Goal: Task Accomplishment & Management: Manage account settings

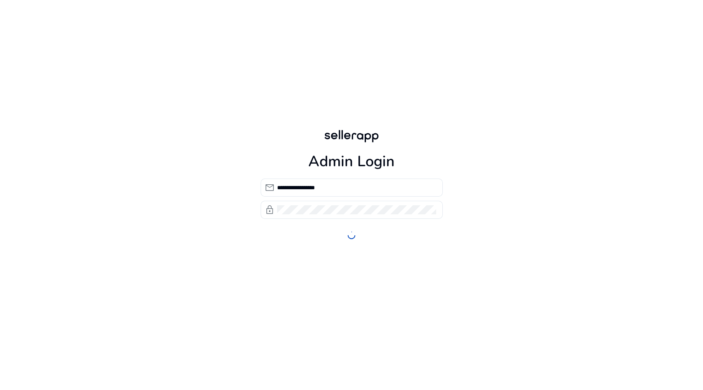
click at [344, 232] on form "**********" at bounding box center [351, 208] width 182 height 61
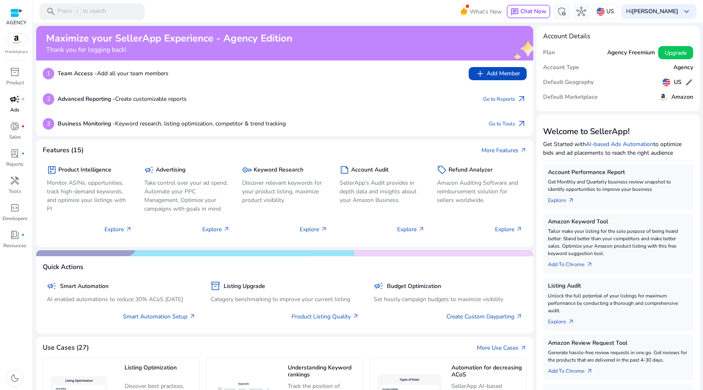
click at [8, 102] on div "campaign fiber_manual_record" at bounding box center [14, 98] width 23 height 13
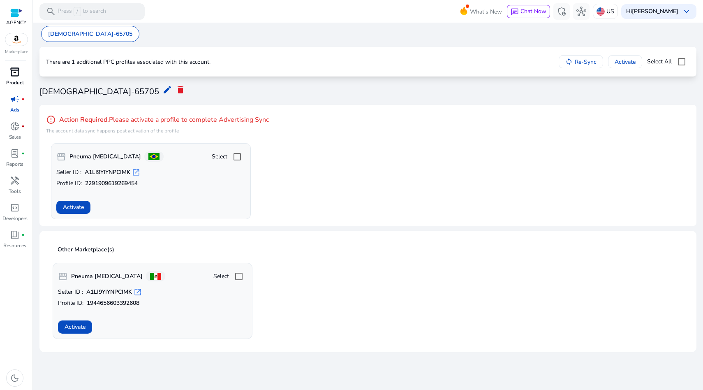
click at [14, 80] on p "Product" at bounding box center [15, 82] width 18 height 7
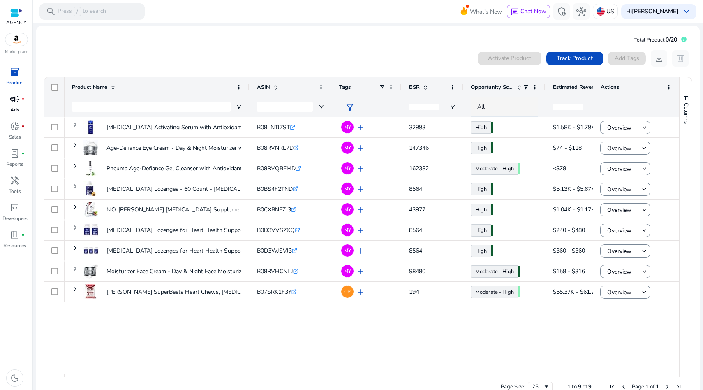
click at [12, 102] on span "campaign" at bounding box center [15, 99] width 10 height 10
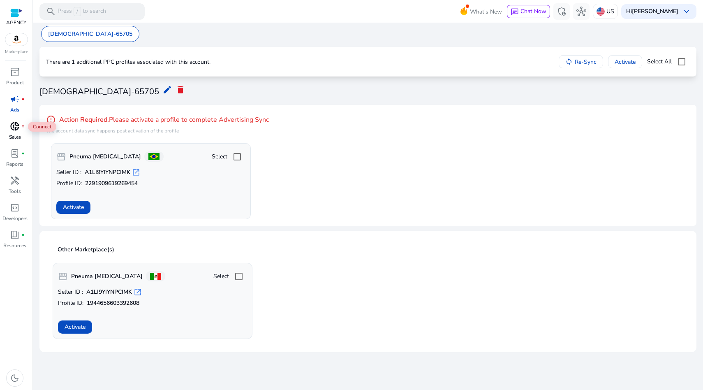
click at [14, 129] on span "donut_small" at bounding box center [15, 126] width 10 height 10
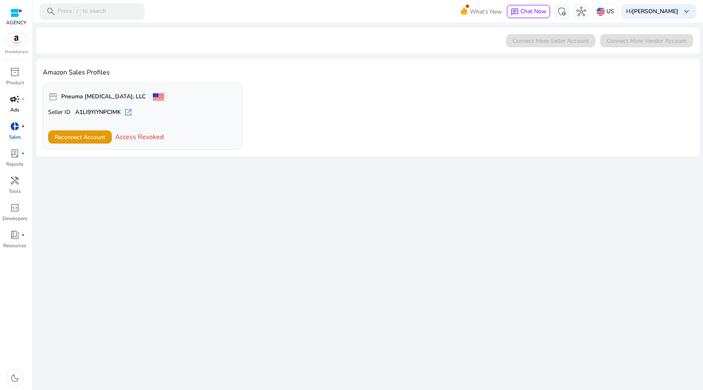
click at [15, 100] on span "campaign" at bounding box center [15, 99] width 10 height 10
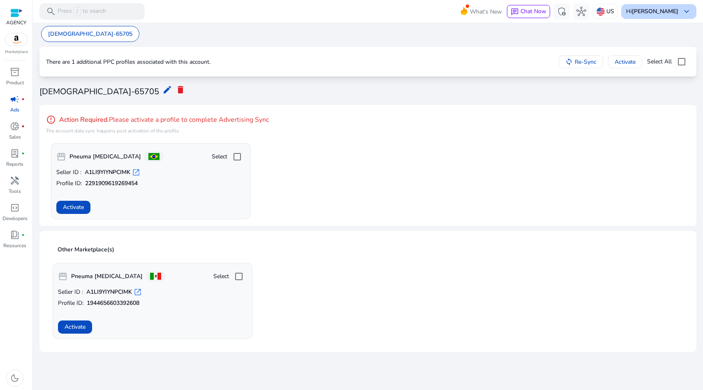
click at [667, 12] on b "[PERSON_NAME]" at bounding box center [655, 11] width 46 height 8
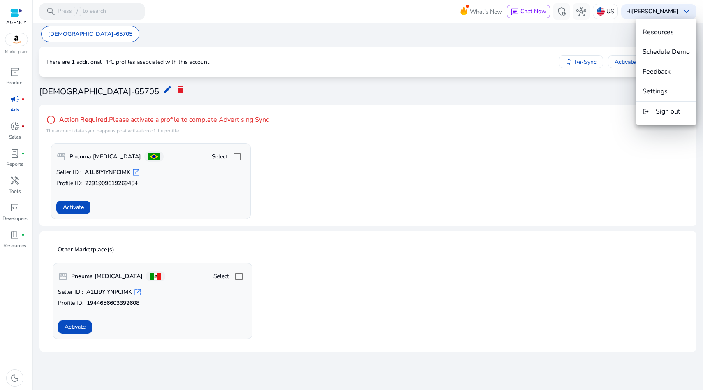
click at [11, 75] on div at bounding box center [351, 195] width 703 height 390
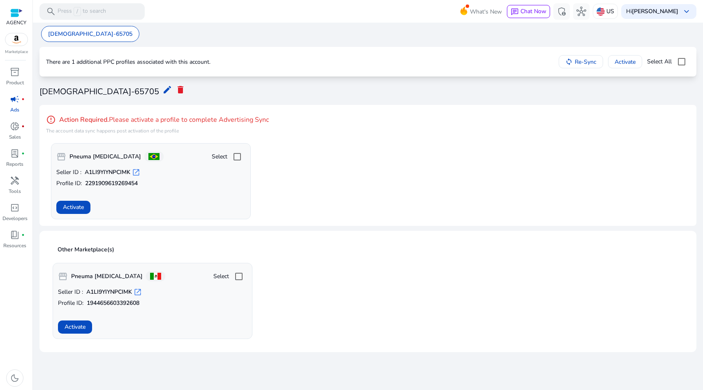
click at [11, 75] on span "inventory_2" at bounding box center [15, 72] width 10 height 10
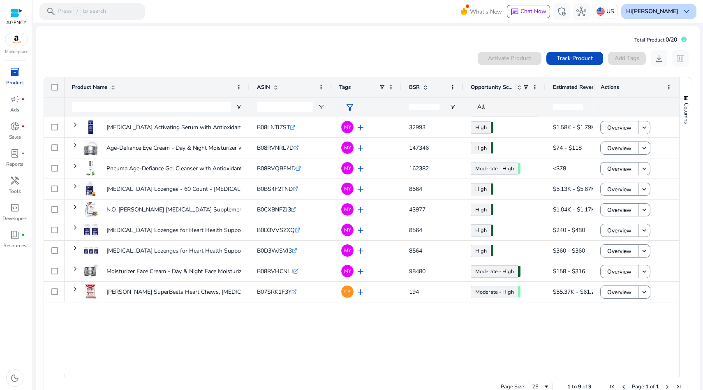
click at [659, 17] on div "Hi [PERSON_NAME] keyboard_arrow_down" at bounding box center [658, 11] width 75 height 15
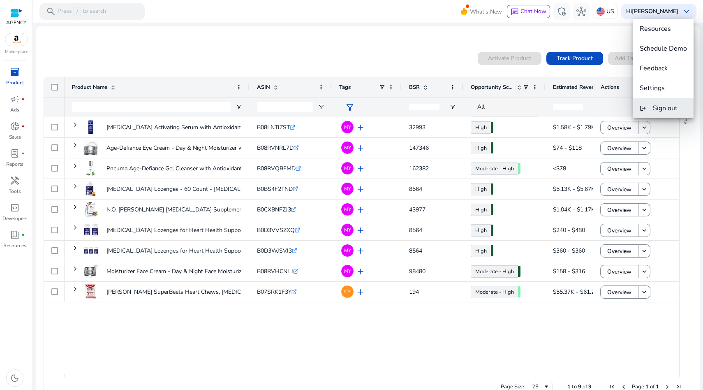
click at [656, 111] on span "Sign out" at bounding box center [664, 108] width 25 height 9
